Goal: Task Accomplishment & Management: Complete application form

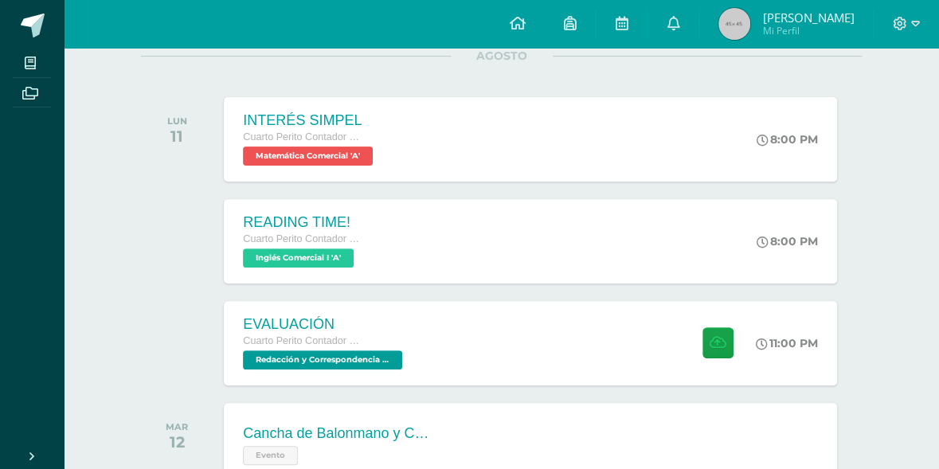
scroll to position [267, 0]
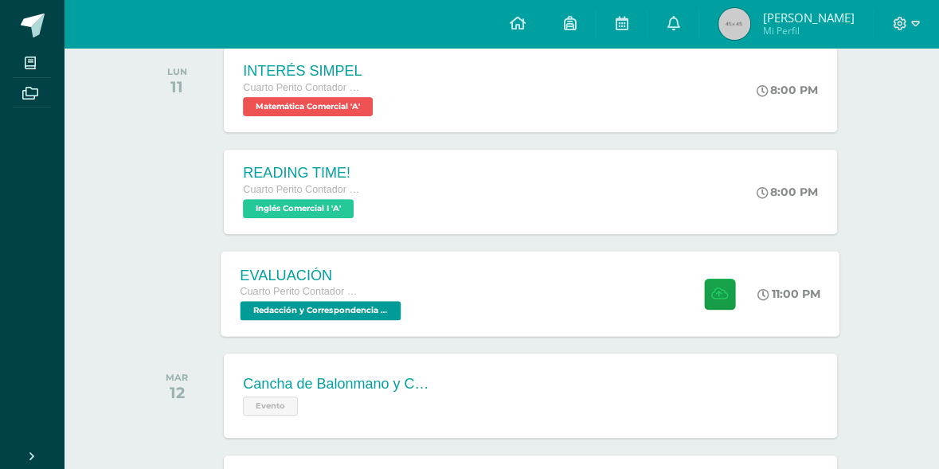
click at [318, 312] on span "Redacción y Correspondencia Mercantil 'A'" at bounding box center [321, 310] width 161 height 19
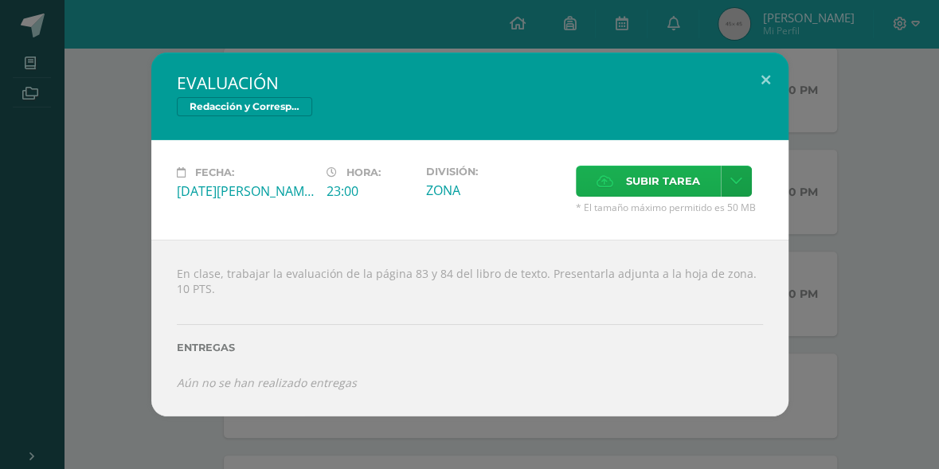
click at [640, 190] on span "Subir tarea" at bounding box center [663, 181] width 74 height 29
click at [0, 0] on input "Subir tarea" at bounding box center [0, 0] width 0 height 0
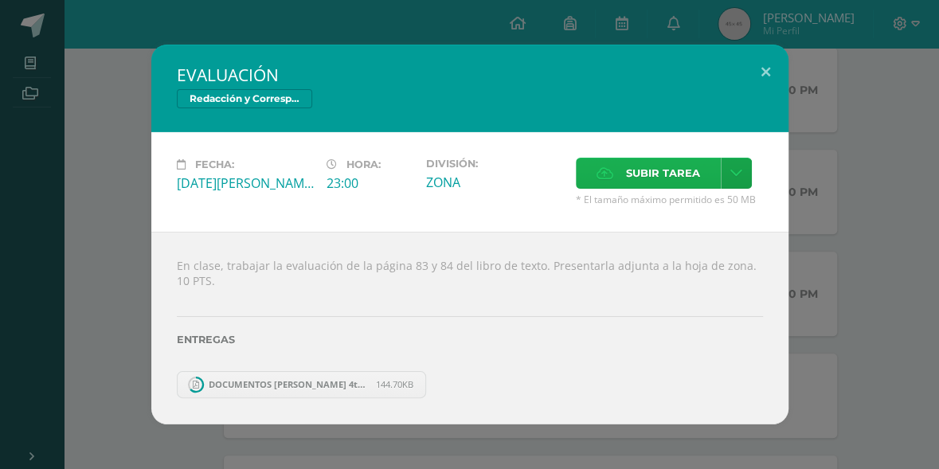
click at [619, 160] on label "Subir tarea" at bounding box center [648, 173] width 145 height 31
click at [0, 0] on input "Subir tarea" at bounding box center [0, 0] width 0 height 0
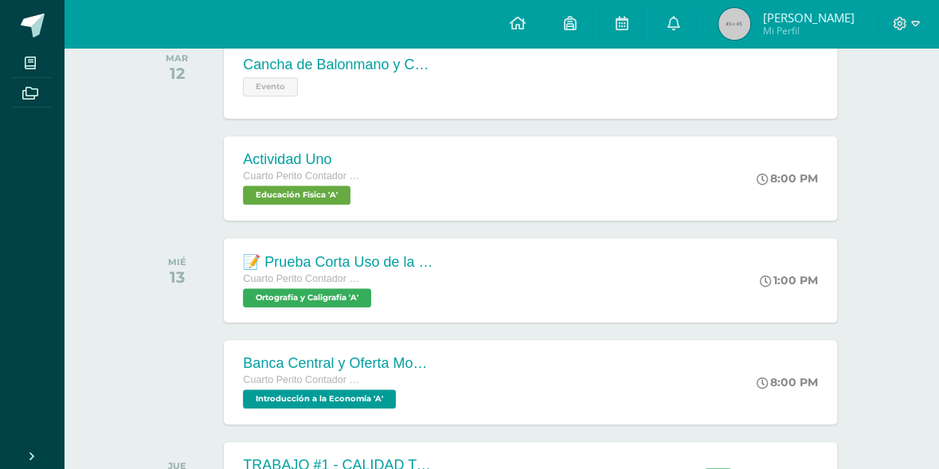
scroll to position [582, 0]
